Goal: Information Seeking & Learning: Learn about a topic

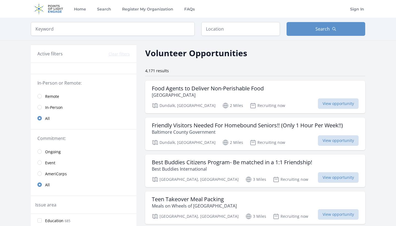
click at [39, 96] on input "radio" at bounding box center [39, 96] width 4 height 4
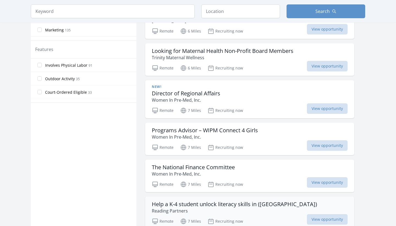
scroll to position [274, 0]
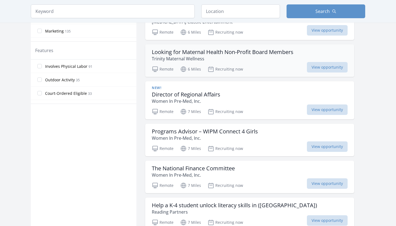
click at [230, 56] on p "Trinity Maternal Wellness" at bounding box center [223, 58] width 142 height 7
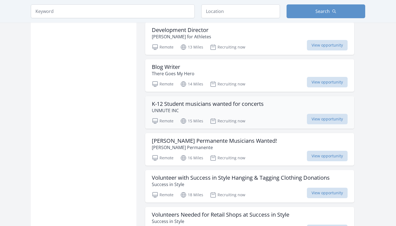
scroll to position [929, 0]
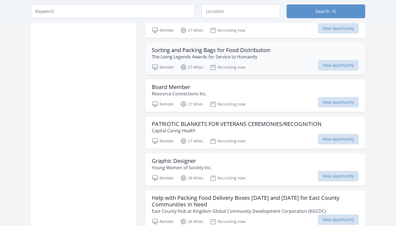
scroll to position [1947, 0]
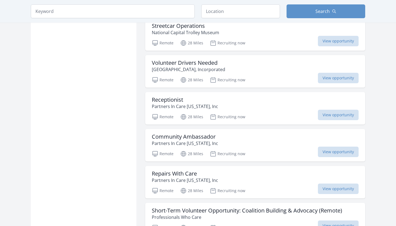
scroll to position [2230, 0]
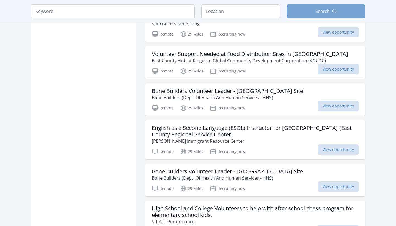
scroll to position [2873, 0]
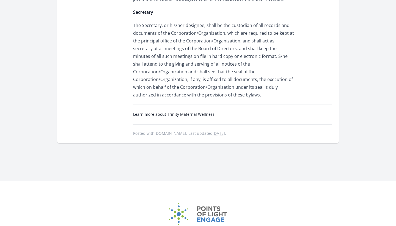
scroll to position [537, 0]
